Goal: Task Accomplishment & Management: Manage account settings

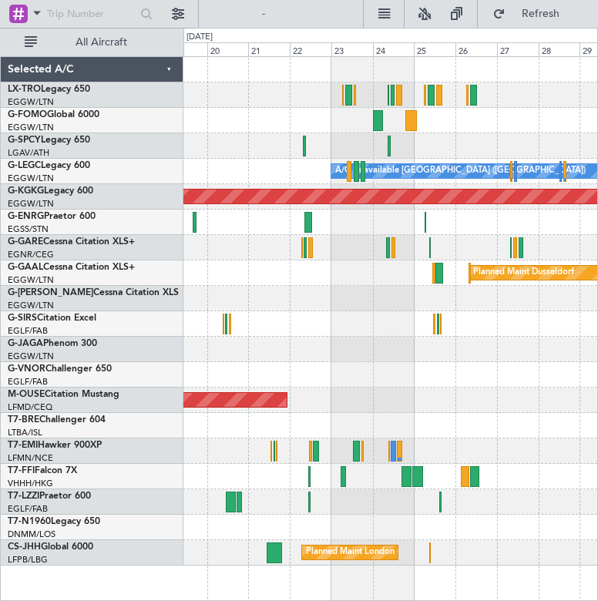
click at [126, 129] on div "EGGW/LTN London ([GEOGRAPHIC_DATA])" at bounding box center [95, 128] width 175 height 13
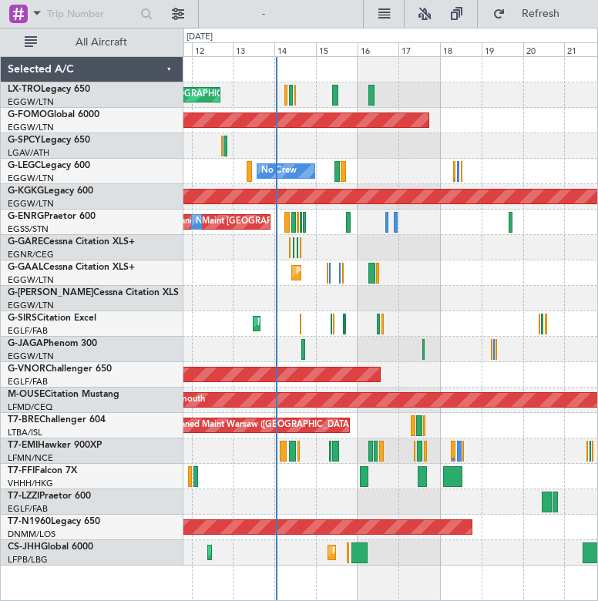
click at [546, 137] on div "Unplanned Maint [GEOGRAPHIC_DATA] ([GEOGRAPHIC_DATA]) Planned Maint Windsor Loc…" at bounding box center [390, 311] width 414 height 509
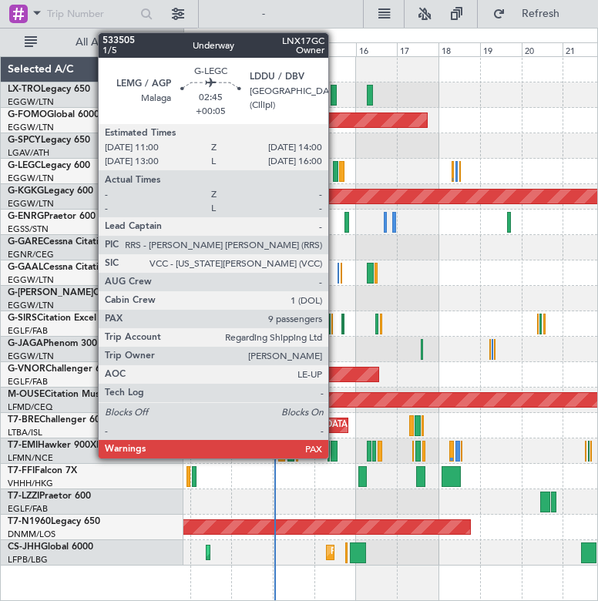
click at [335, 172] on div at bounding box center [335, 171] width 5 height 21
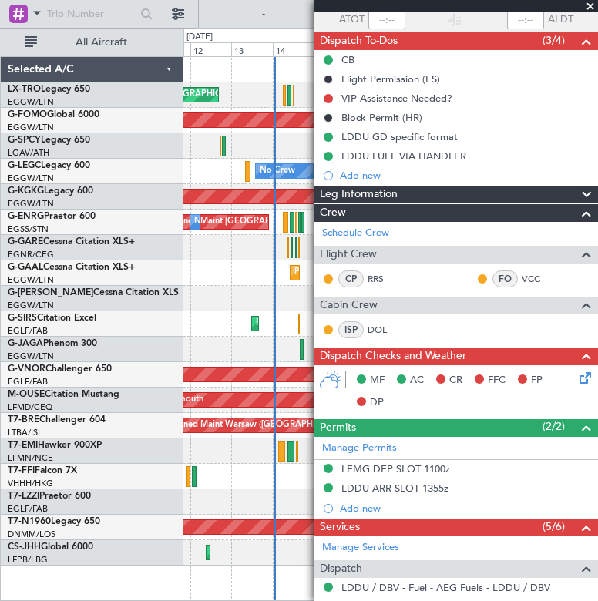
scroll to position [109, 0]
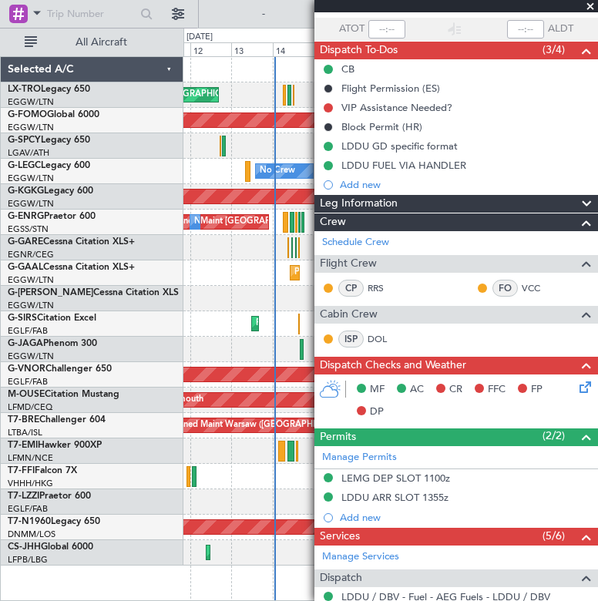
click at [593, 5] on span at bounding box center [590, 7] width 15 height 14
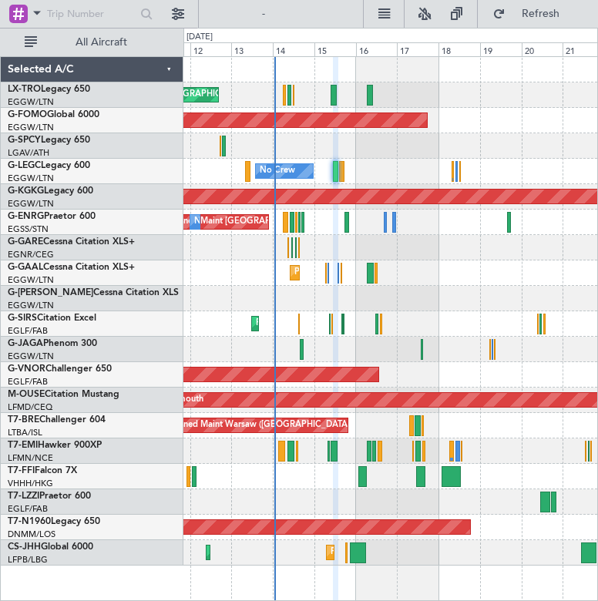
type input "0"
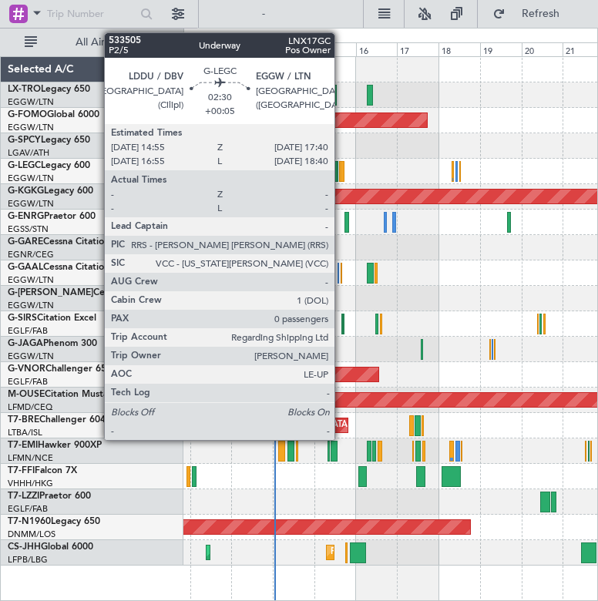
click at [341, 175] on div at bounding box center [341, 171] width 5 height 21
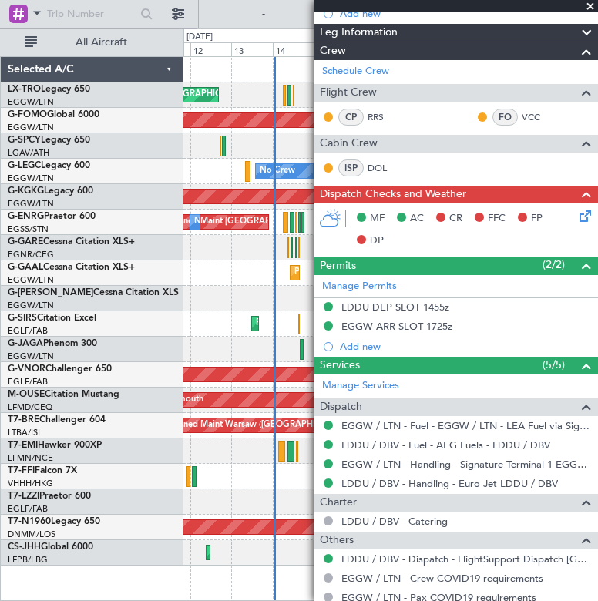
scroll to position [262, 0]
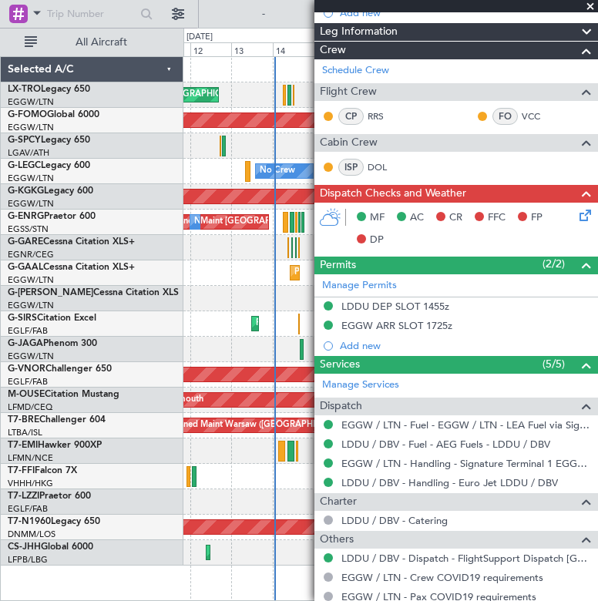
click at [586, 2] on span at bounding box center [590, 7] width 15 height 14
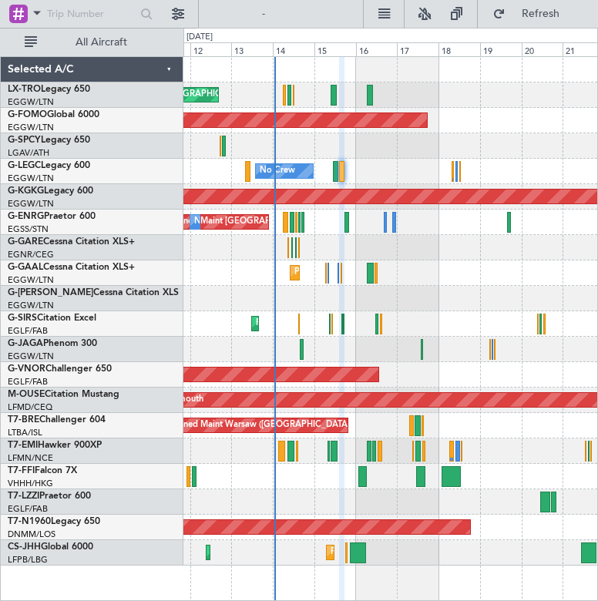
scroll to position [0, 0]
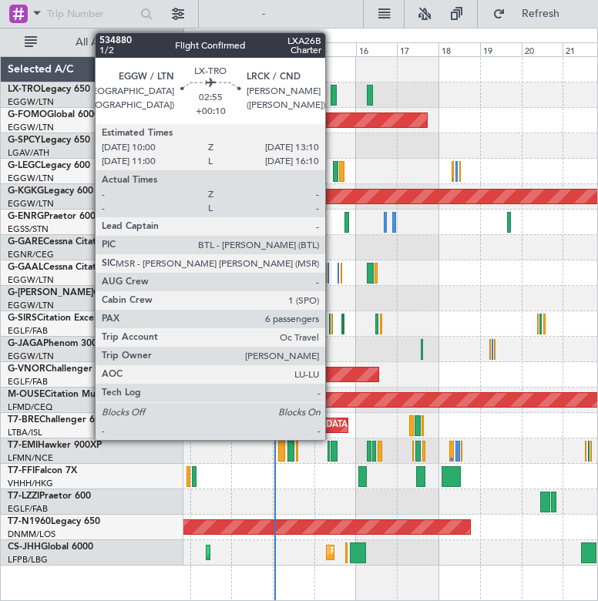
click at [332, 87] on div at bounding box center [334, 95] width 6 height 21
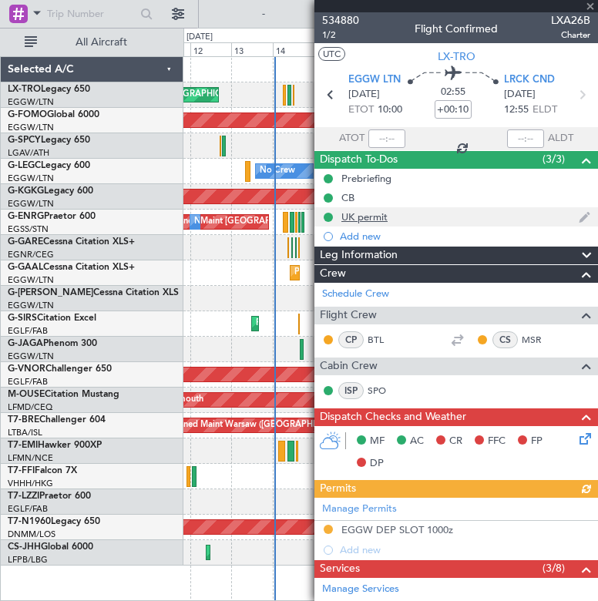
scroll to position [376, 0]
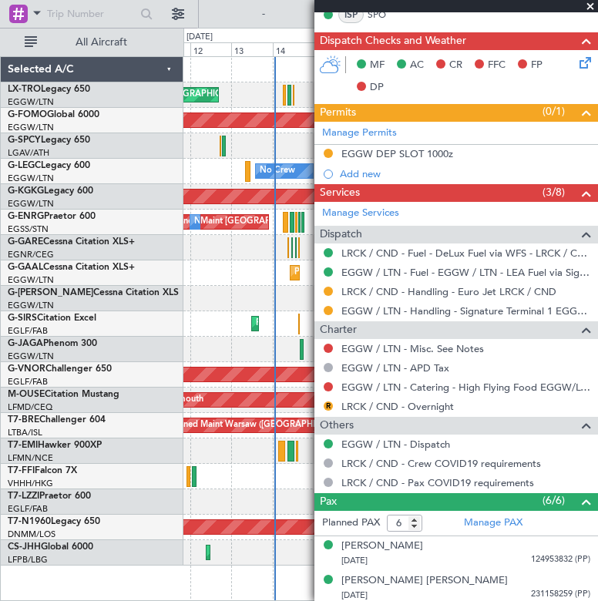
click at [588, 5] on span at bounding box center [590, 7] width 15 height 14
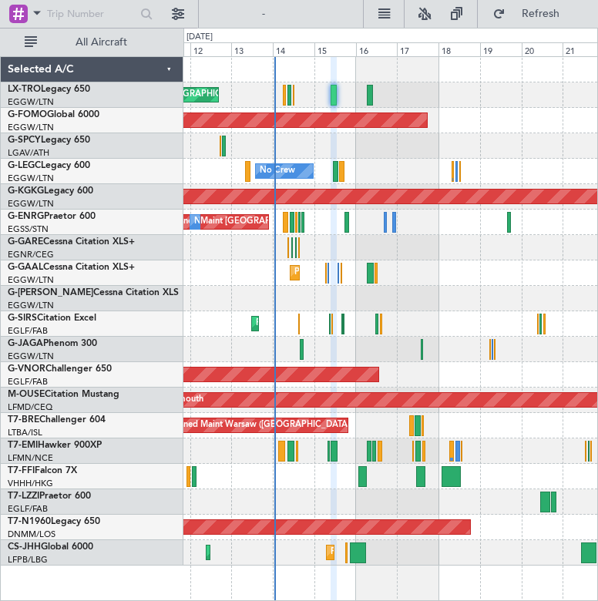
type input "0"
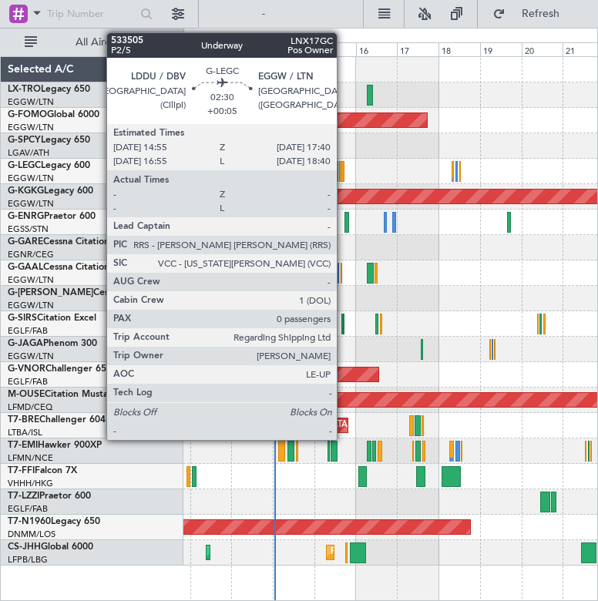
click at [344, 172] on div at bounding box center [341, 171] width 5 height 21
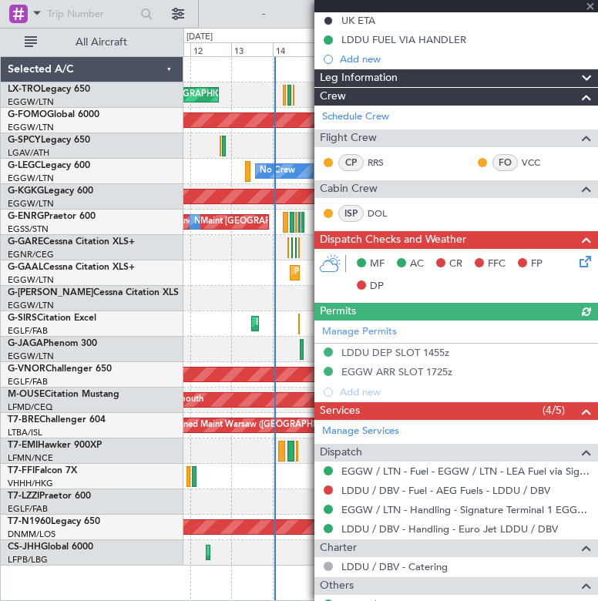
scroll to position [216, 0]
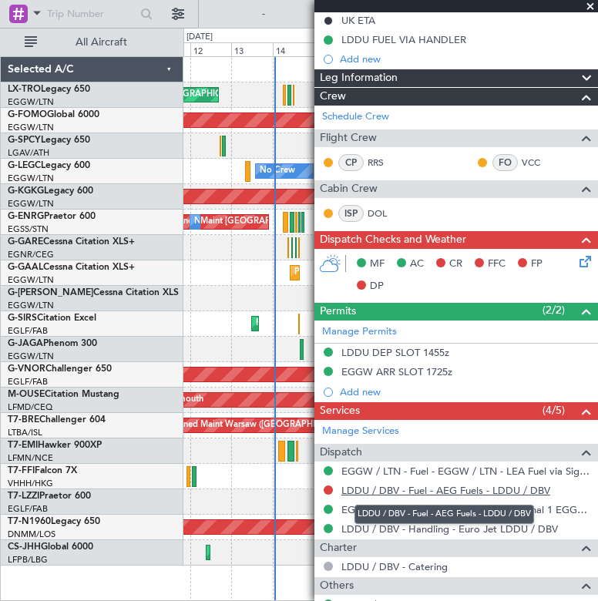
click at [452, 486] on link "LDDU / DBV - Fuel - AEG Fuels - LDDU / DBV" at bounding box center [445, 490] width 209 height 13
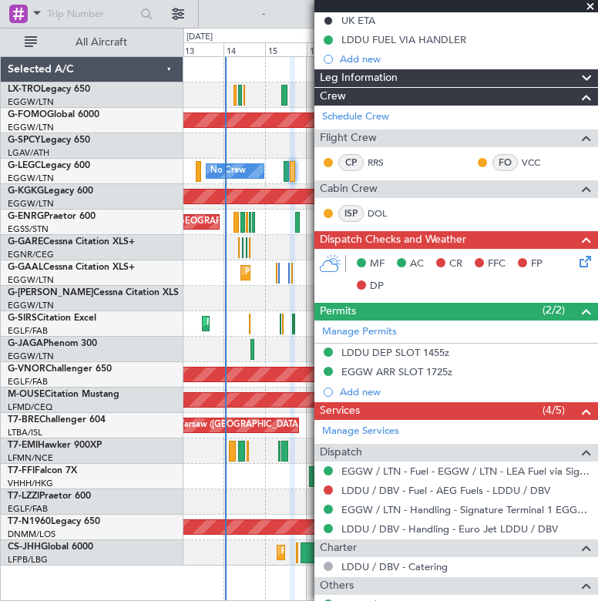
click at [203, 149] on div "Unplanned Maint [GEOGRAPHIC_DATA] ([GEOGRAPHIC_DATA]) Planned Maint Windsor Loc…" at bounding box center [390, 311] width 414 height 509
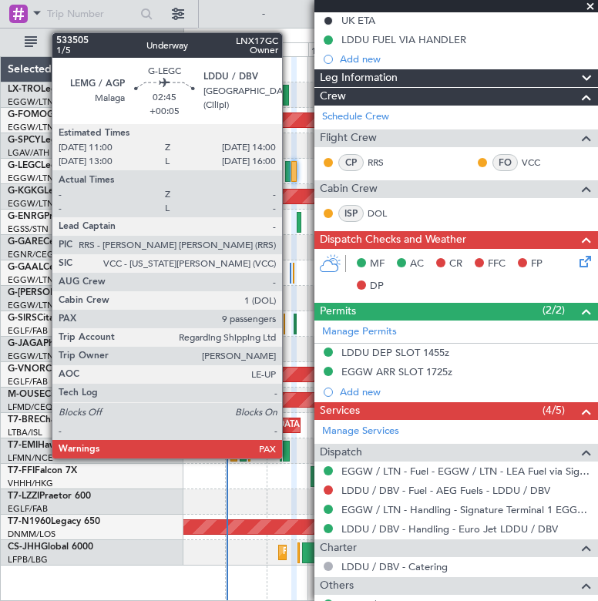
click at [289, 166] on div at bounding box center [287, 171] width 5 height 21
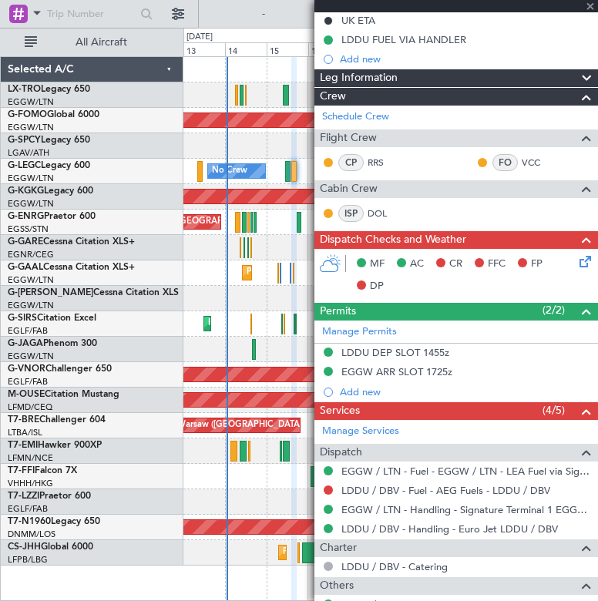
type input "9"
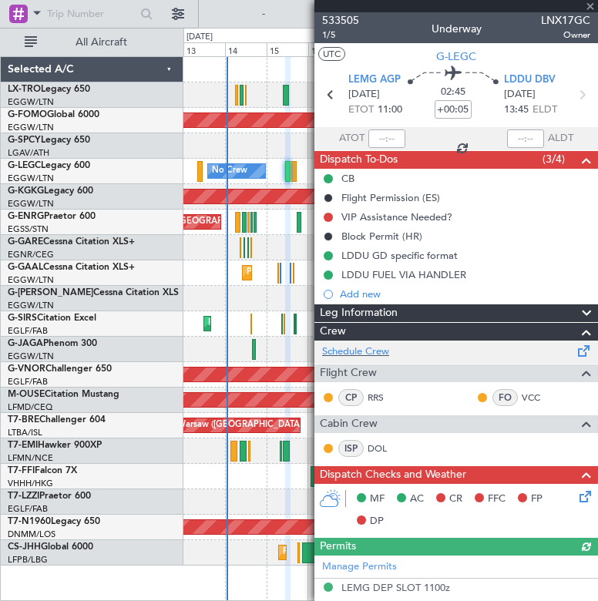
scroll to position [279, 0]
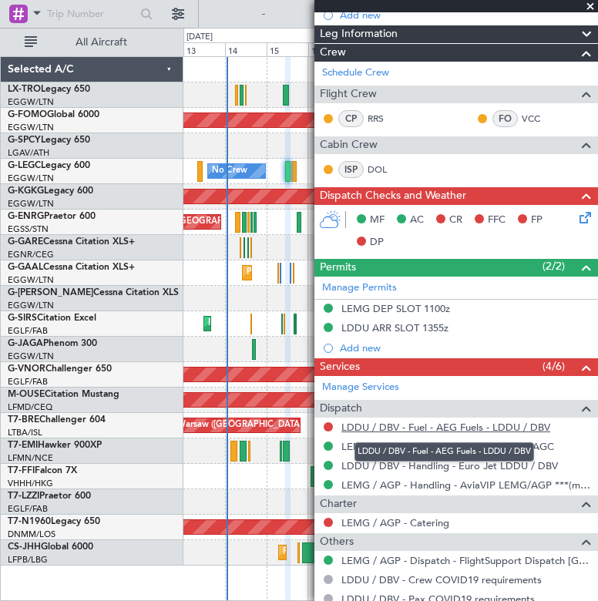
click at [441, 427] on link "LDDU / DBV - Fuel - AEG Fuels - LDDU / DBV" at bounding box center [445, 427] width 209 height 13
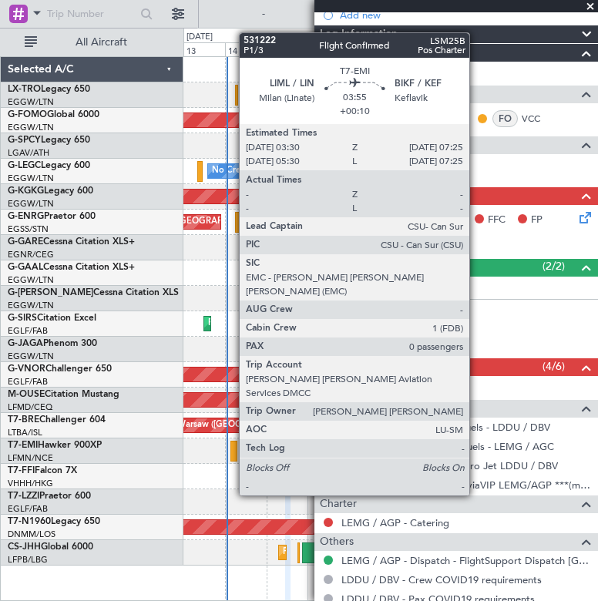
click at [231, 448] on div at bounding box center [233, 451] width 7 height 21
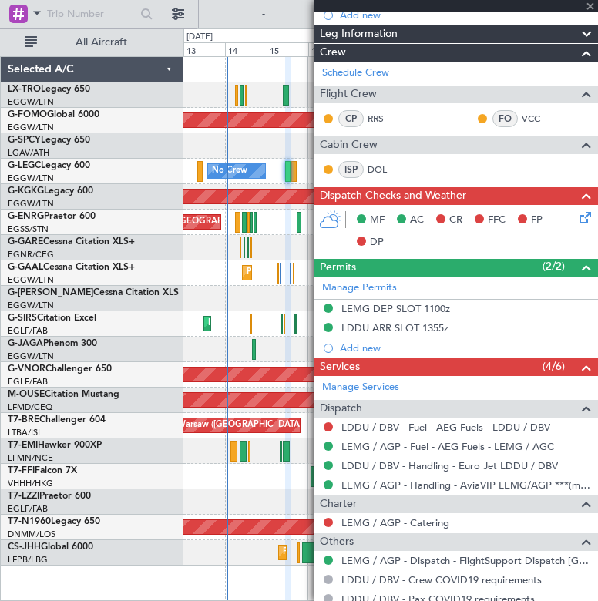
type input "+00:10"
type input "0"
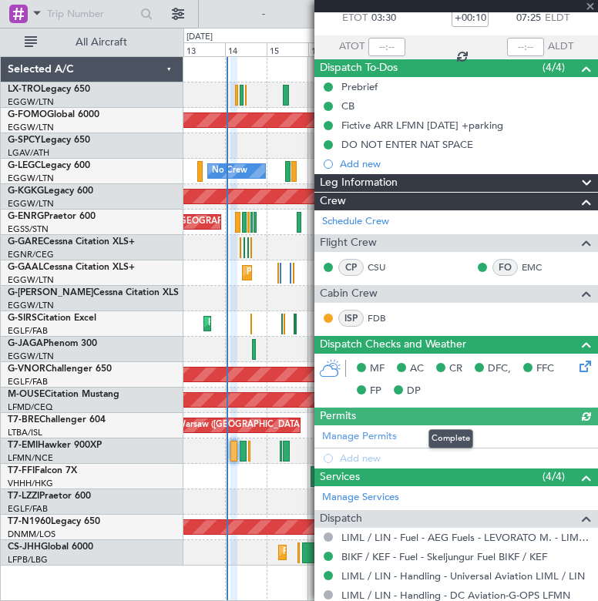
scroll to position [0, 0]
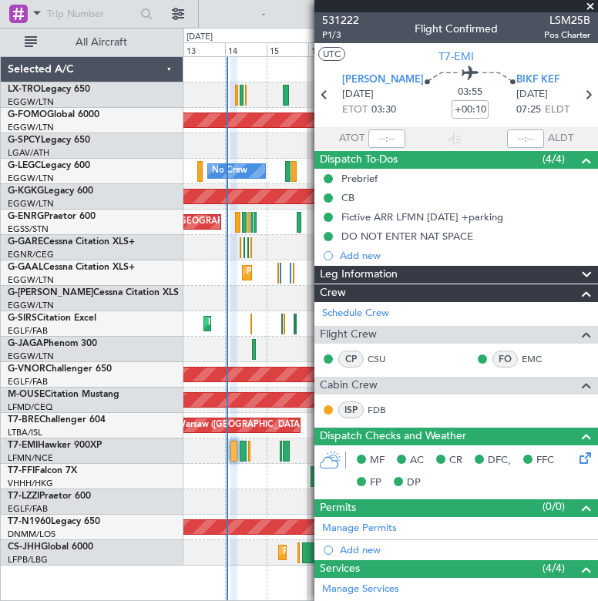
click at [592, 5] on span at bounding box center [590, 7] width 15 height 14
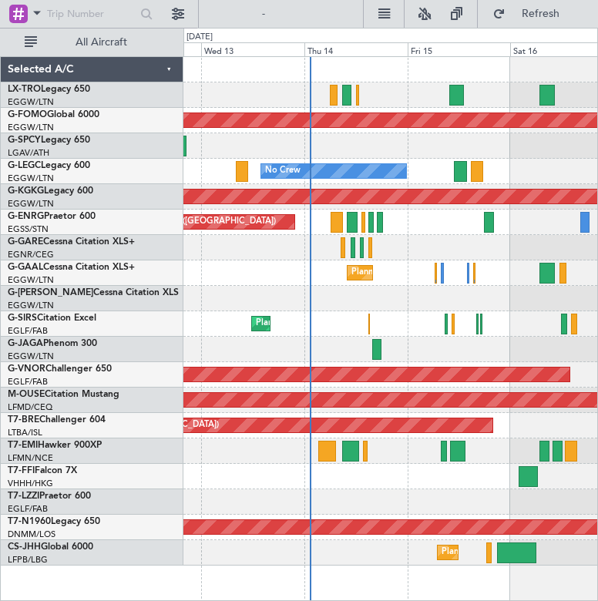
click at [564, 292] on div "Unplanned Maint [GEOGRAPHIC_DATA] ([GEOGRAPHIC_DATA]) Planned Maint Windsor Loc…" at bounding box center [390, 311] width 414 height 509
